Goal: Task Accomplishment & Management: Use online tool/utility

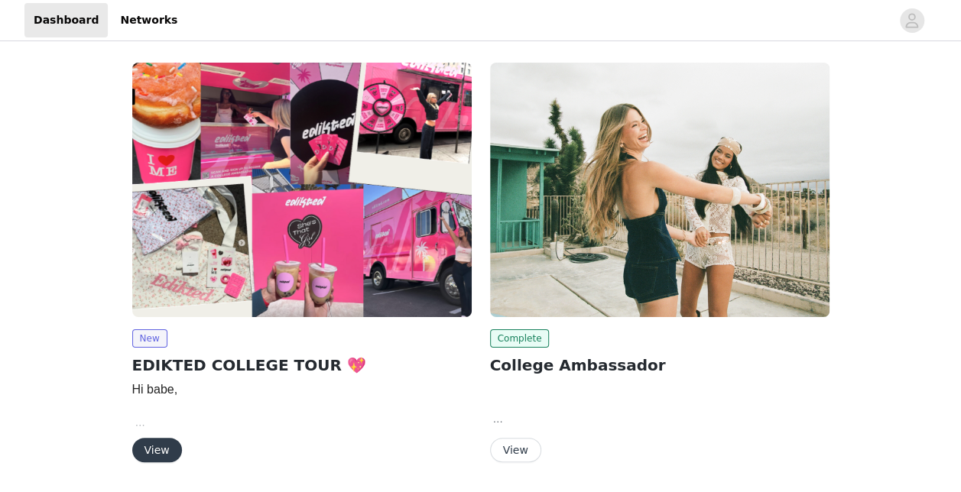
scroll to position [47, 0]
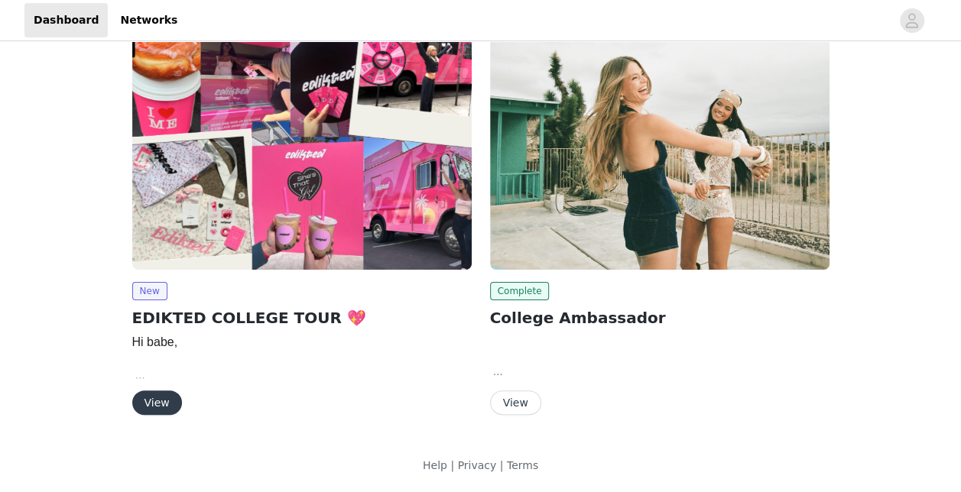
click at [150, 408] on button "View" at bounding box center [157, 402] width 50 height 24
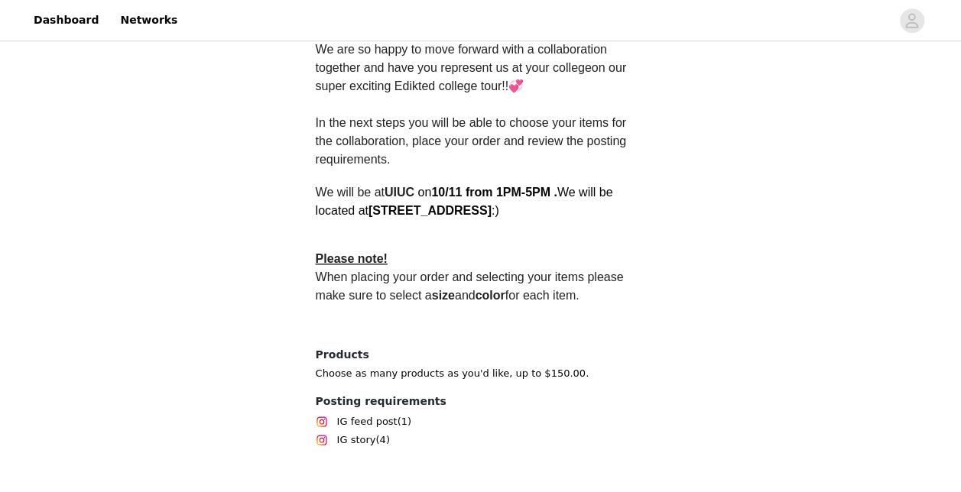
scroll to position [509, 0]
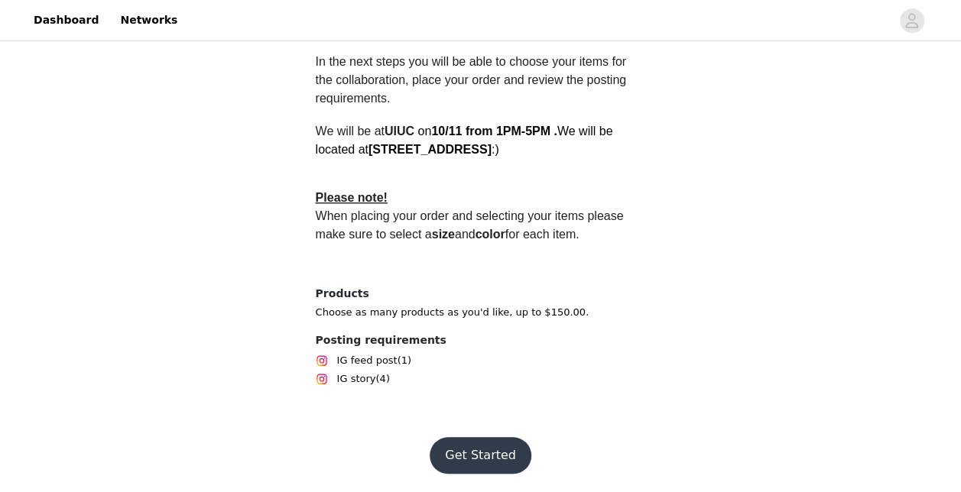
click at [468, 445] on button "Get Started" at bounding box center [480, 455] width 102 height 37
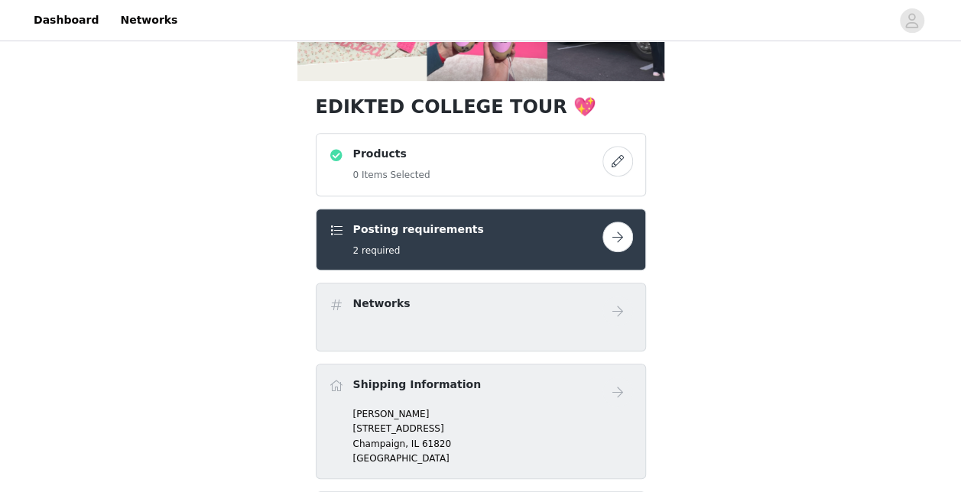
scroll to position [251, 0]
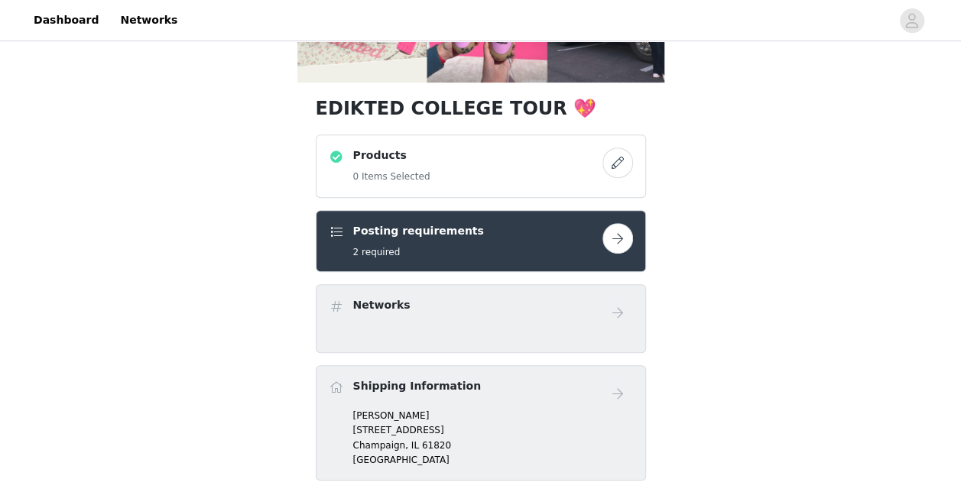
click at [620, 167] on button "button" at bounding box center [617, 162] width 31 height 31
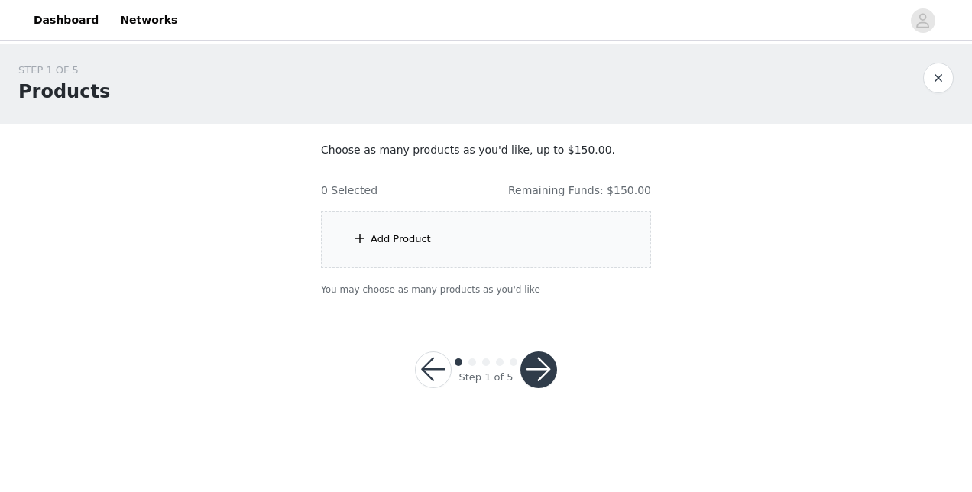
click at [413, 248] on div "Add Product" at bounding box center [486, 239] width 330 height 57
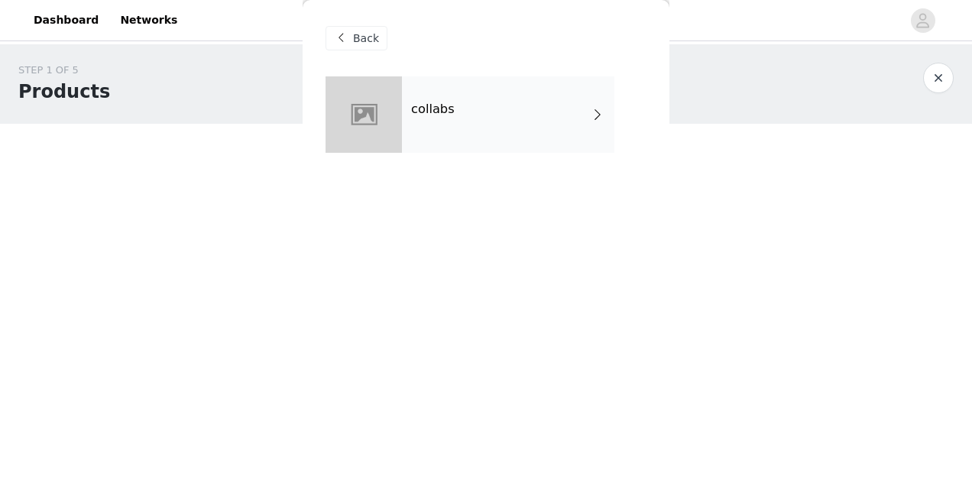
click at [460, 125] on div "collabs" at bounding box center [508, 114] width 212 height 76
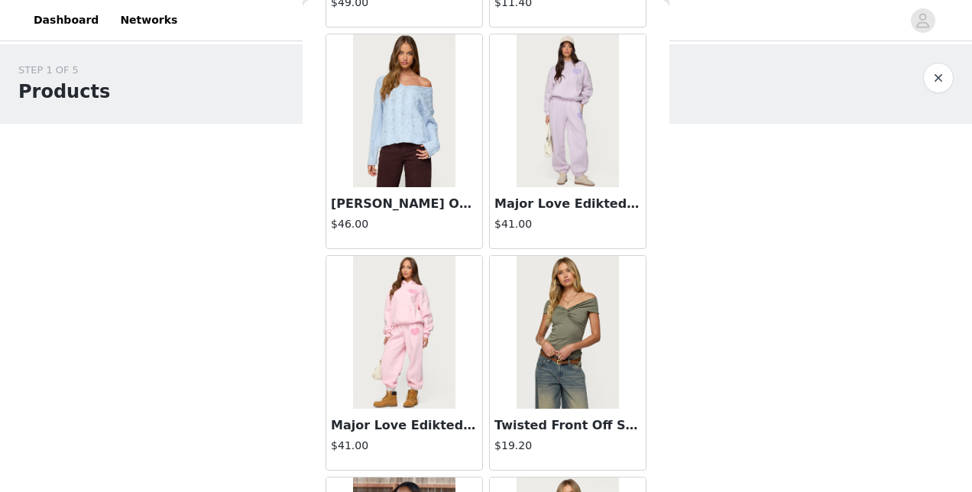
scroll to position [1841, 0]
